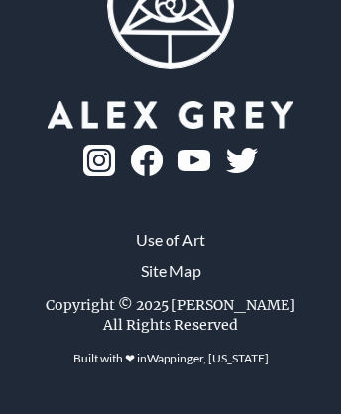
scroll to position [20, 0]
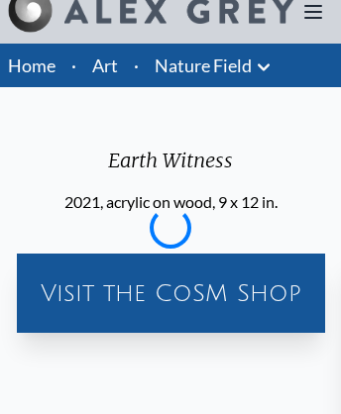
click at [313, 12] on icon at bounding box center [313, 12] width 16 height 12
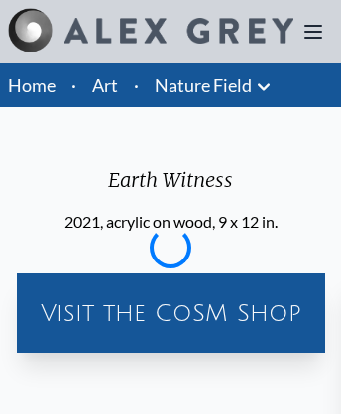
click at [105, 85] on link "Art" at bounding box center [105, 85] width 26 height 28
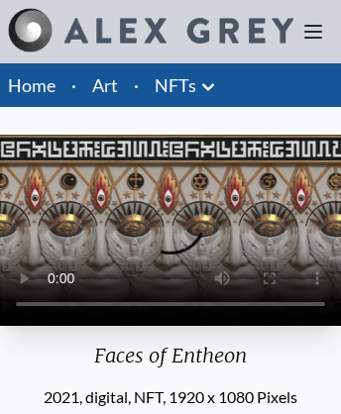
click at [313, 26] on icon at bounding box center [313, 32] width 16 height 12
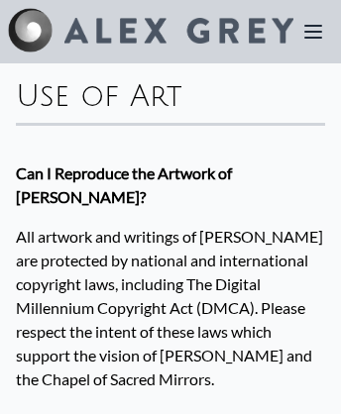
scroll to position [3582, 0]
